Goal: Information Seeking & Learning: Learn about a topic

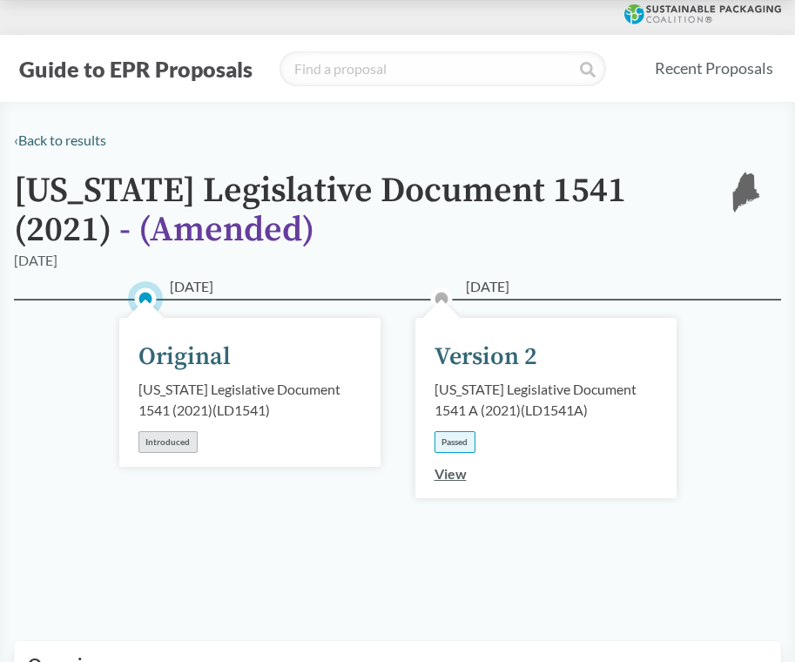
click at [450, 473] on link "View" at bounding box center [451, 473] width 32 height 17
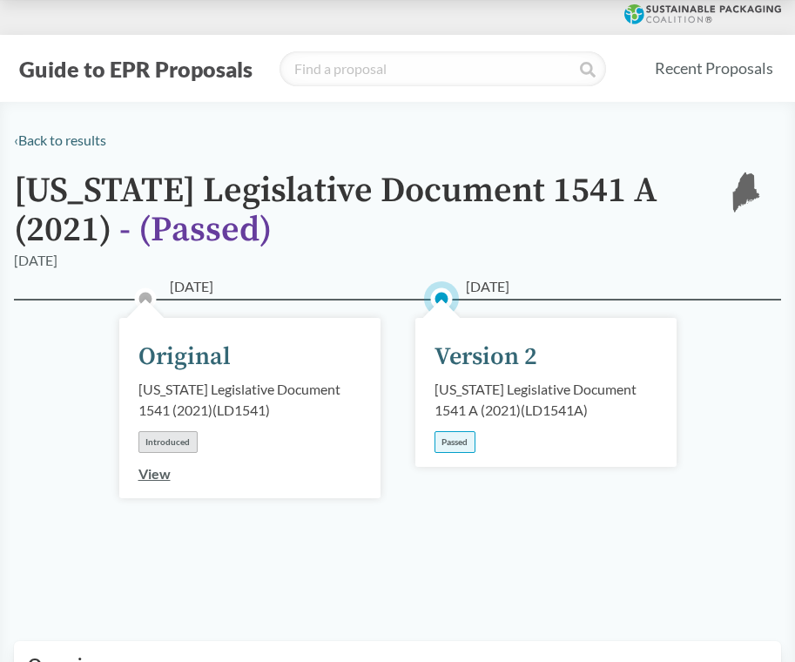
click at [156, 468] on link "View" at bounding box center [155, 473] width 32 height 17
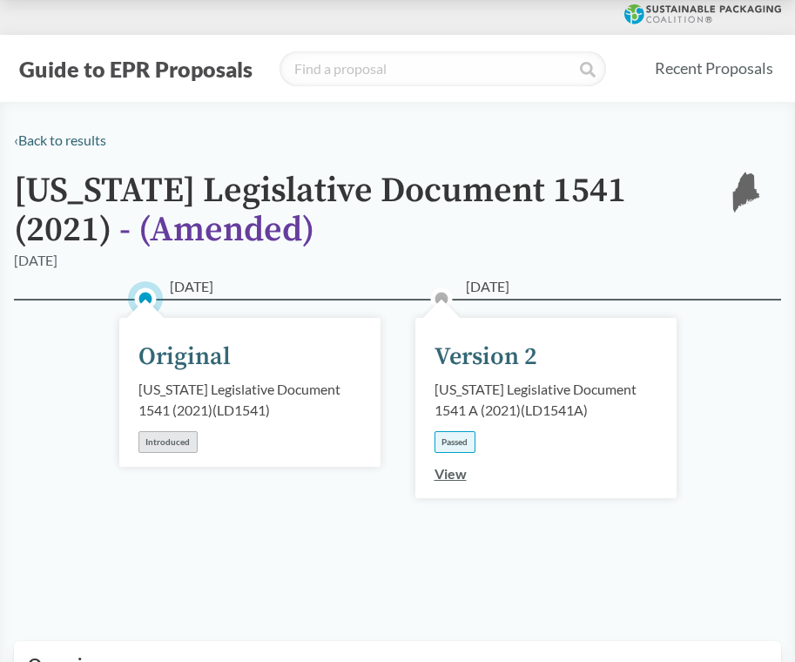
click at [166, 441] on div "Introduced" at bounding box center [168, 442] width 59 height 22
click at [203, 351] on div "Original" at bounding box center [185, 357] width 92 height 37
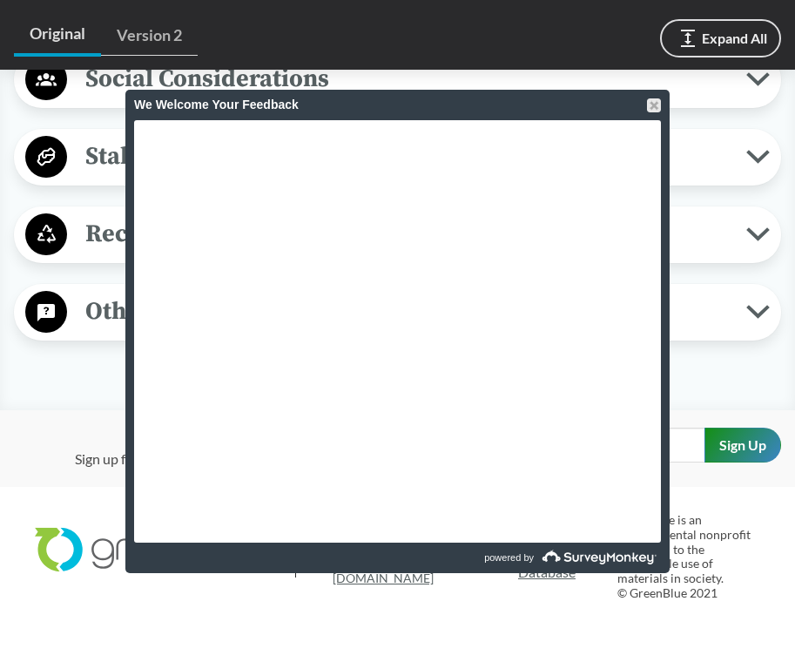
click at [695, 102] on div "Social Considerations Community Outreach Funds from the program will be awarded…" at bounding box center [398, 79] width 768 height 57
click at [657, 112] on div "We Welcome Your Feedback" at bounding box center [397, 105] width 527 height 30
click at [656, 105] on div at bounding box center [654, 105] width 14 height 14
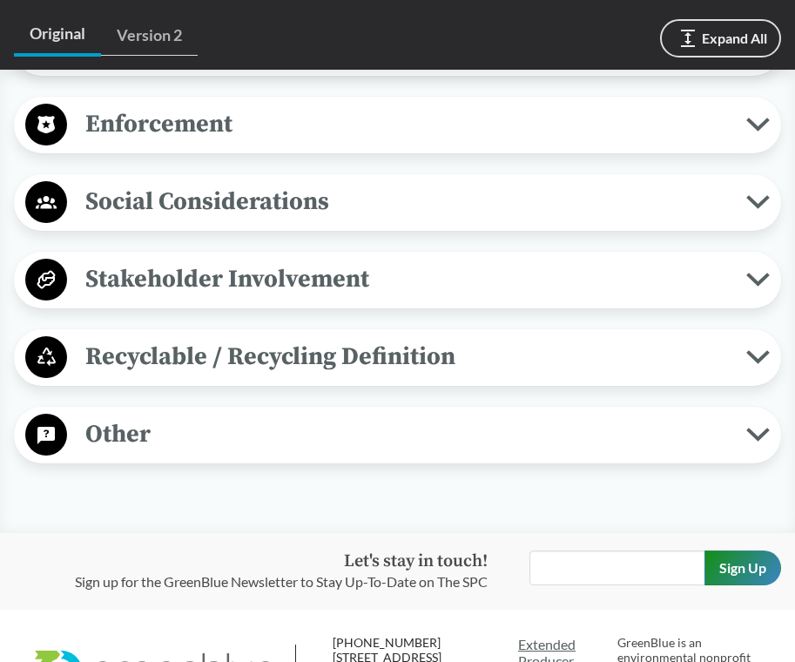
scroll to position [1685, 0]
